Goal: Information Seeking & Learning: Learn about a topic

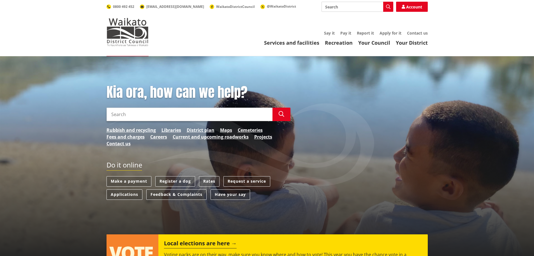
click at [367, 10] on input "Search" at bounding box center [358, 7] width 72 height 10
click at [362, 29] on div "Feedback & Complaints" at bounding box center [357, 27] width 71 height 10
type input "Feedback & Complaints"
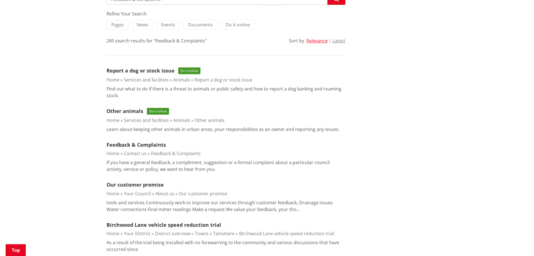
scroll to position [140, 0]
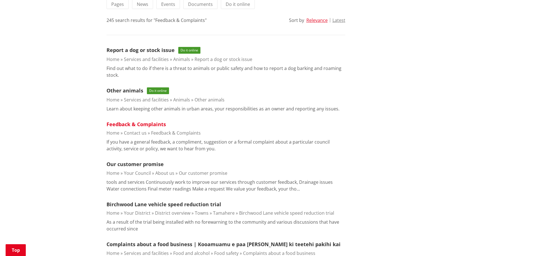
click at [126, 121] on link "Feedback & Complaints" at bounding box center [136, 124] width 59 height 7
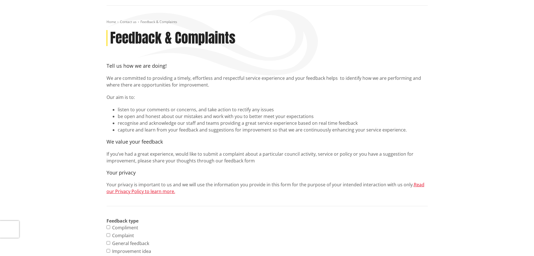
scroll to position [56, 0]
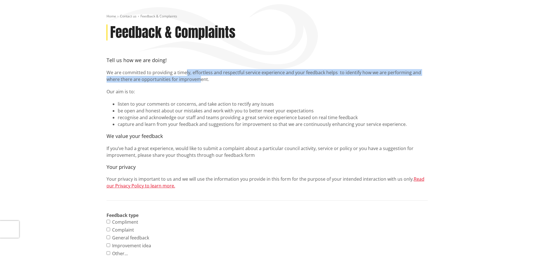
drag, startPoint x: 185, startPoint y: 73, endPoint x: 199, endPoint y: 81, distance: 15.8
click at [199, 81] on p "We are committed to providing a timely, effortless and respectful service exper…" at bounding box center [267, 75] width 321 height 13
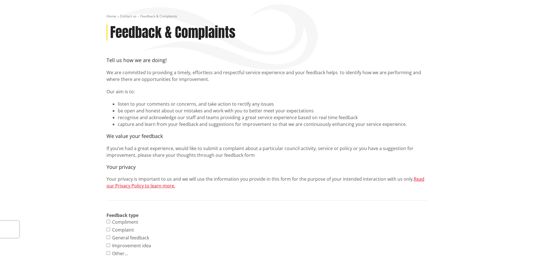
click at [199, 88] on p "Our aim is to:" at bounding box center [267, 91] width 321 height 7
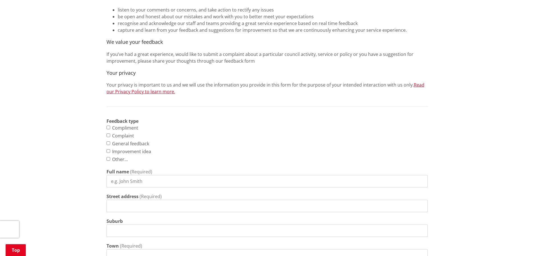
scroll to position [140, 0]
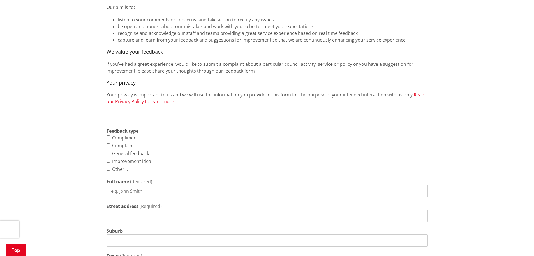
click at [163, 101] on link "Read our Privacy Policy to learn more." at bounding box center [266, 97] width 318 height 13
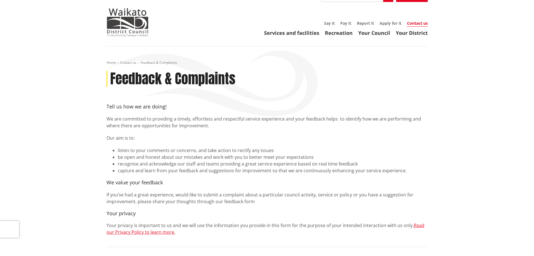
scroll to position [0, 0]
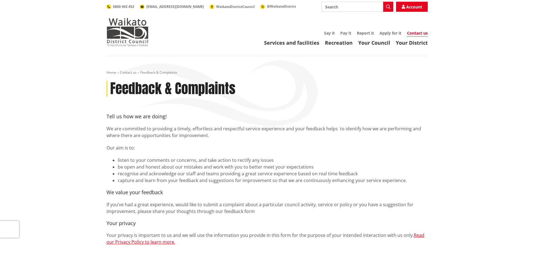
click at [349, 10] on input "Search" at bounding box center [358, 7] width 72 height 10
type input "complaint policy"
click at [392, 8] on button "Search" at bounding box center [388, 7] width 10 height 10
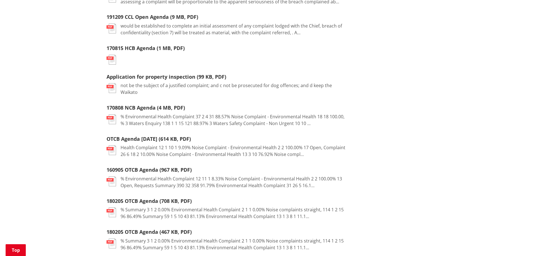
scroll to position [589, 0]
